Goal: Find specific page/section: Find specific page/section

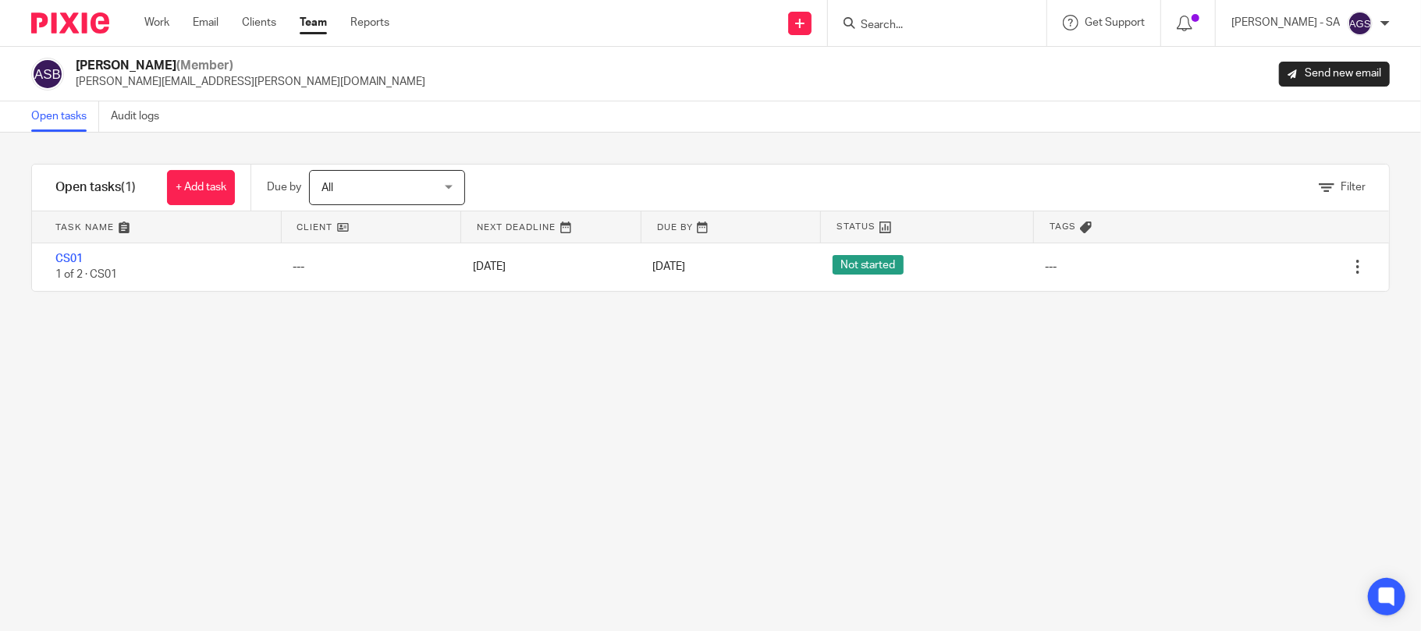
click at [285, 388] on div "Filter tasks Only show tasks matching all of these conditions 1 Client name Is …" at bounding box center [710, 382] width 1421 height 499
click at [1277, 424] on div "Filter tasks Only show tasks matching all of these conditions 1 Client name Is …" at bounding box center [710, 382] width 1421 height 499
click at [197, 467] on div "Filter tasks Only show tasks matching all of these conditions 1 Client name Is …" at bounding box center [710, 382] width 1421 height 499
click at [481, 378] on div "Filter tasks Only show tasks matching all of these conditions 1 Client name Is …" at bounding box center [710, 382] width 1421 height 499
click at [207, 385] on div "Filter tasks Only show tasks matching all of these conditions 1 Client name Is …" at bounding box center [710, 382] width 1421 height 499
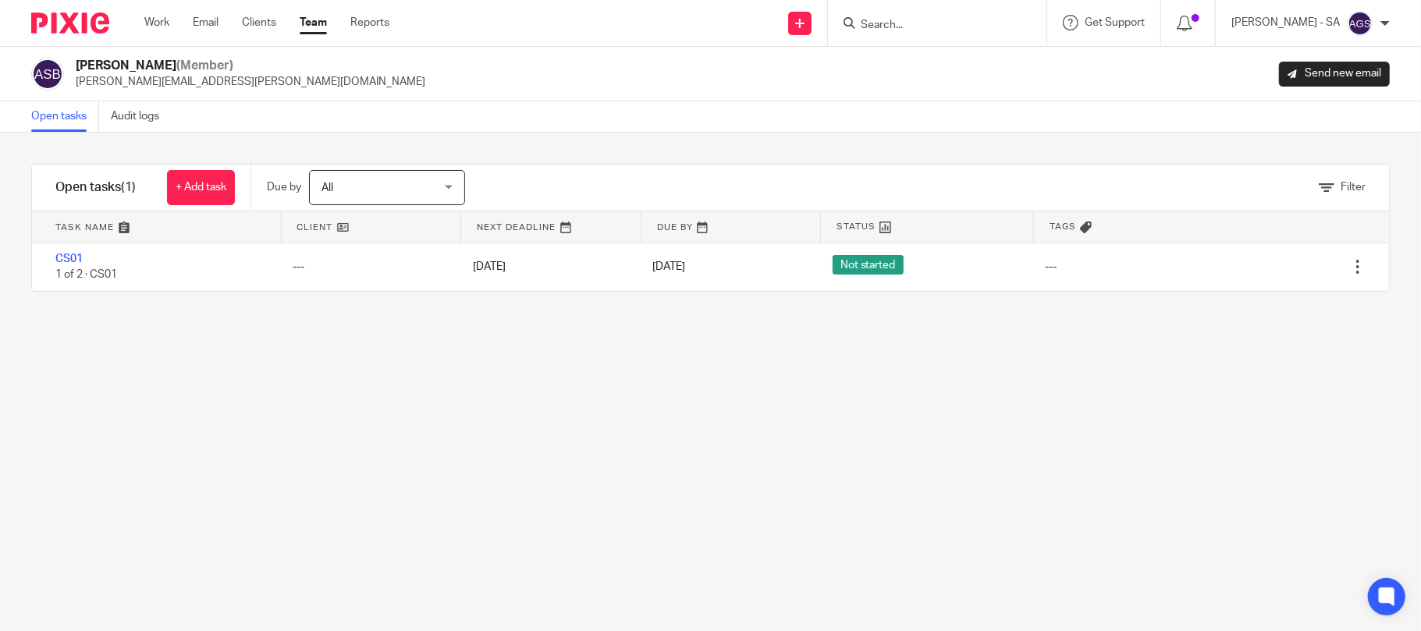
click at [316, 23] on link "Team" at bounding box center [313, 23] width 27 height 16
click at [201, 400] on div "Filter tasks Only show tasks matching all of these conditions 1 Client name Is …" at bounding box center [710, 382] width 1421 height 499
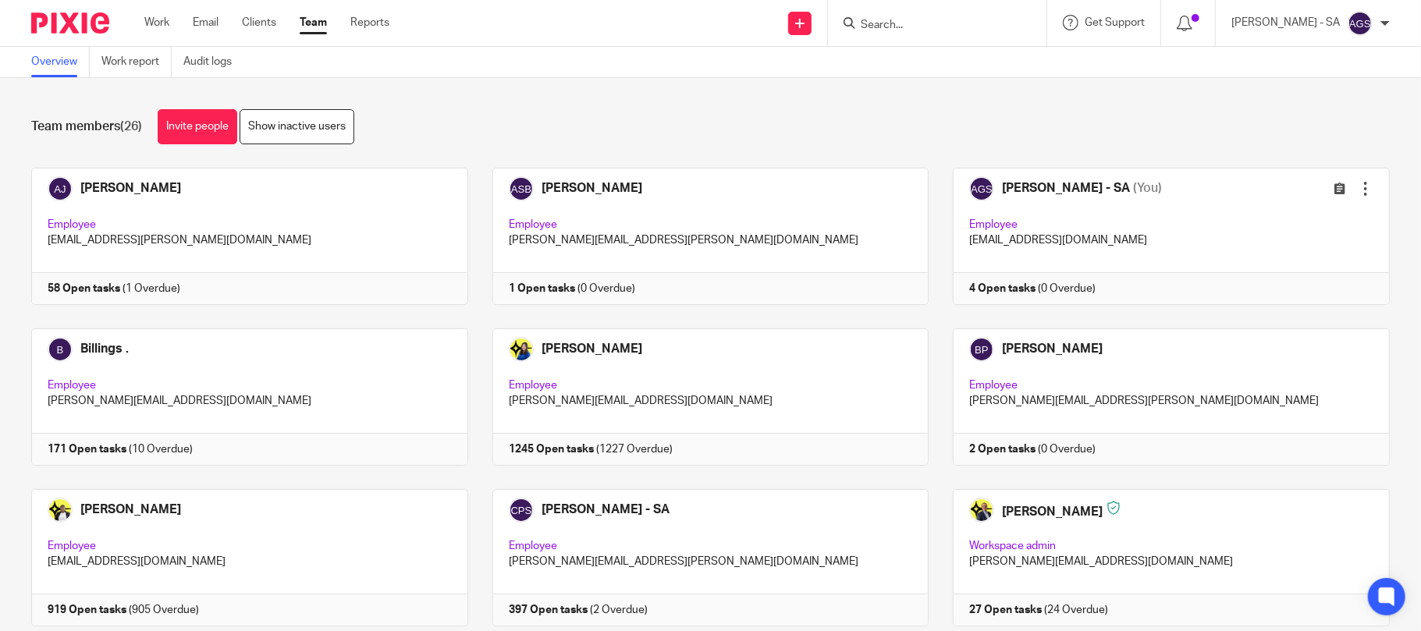
click at [481, 122] on div "Team members (26) Invite people Show inactive users" at bounding box center [710, 126] width 1358 height 35
